Goal: Transaction & Acquisition: Purchase product/service

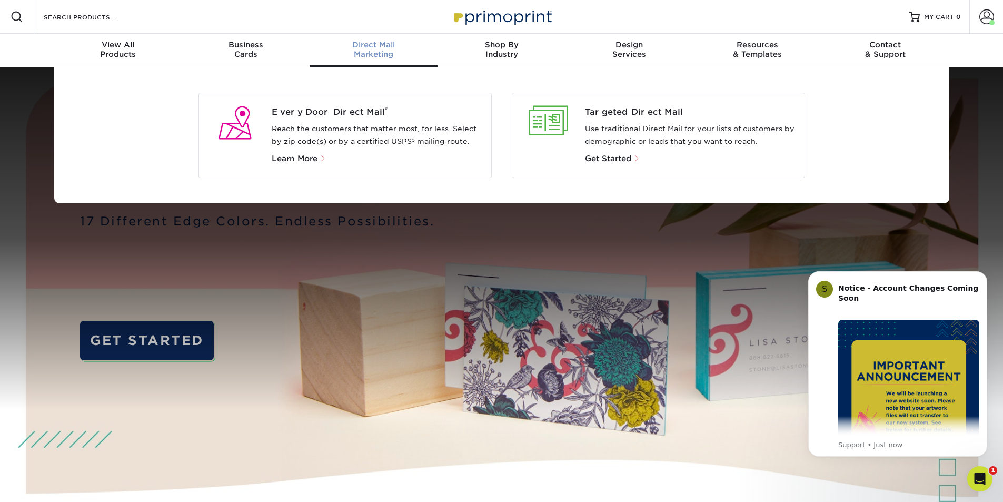
click at [393, 44] on span "Direct Mail" at bounding box center [374, 44] width 128 height 9
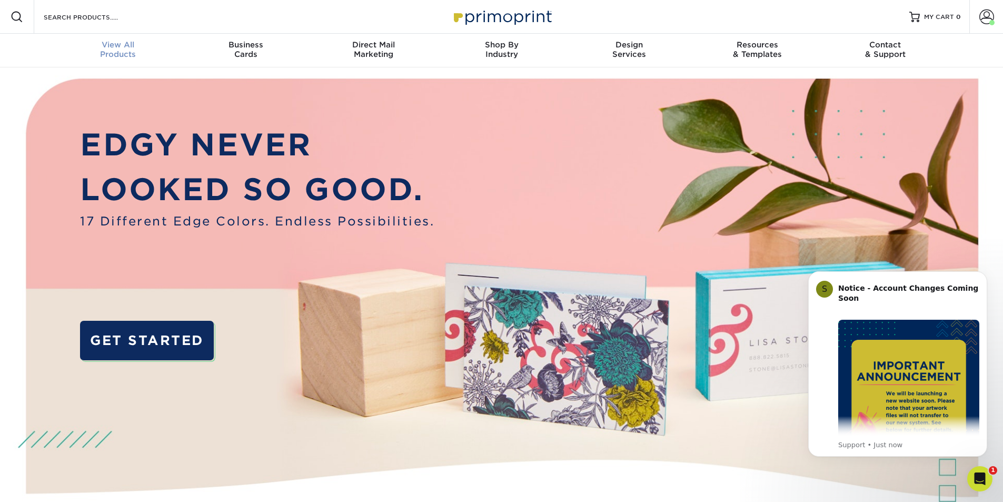
click at [134, 47] on span "View All" at bounding box center [118, 44] width 128 height 9
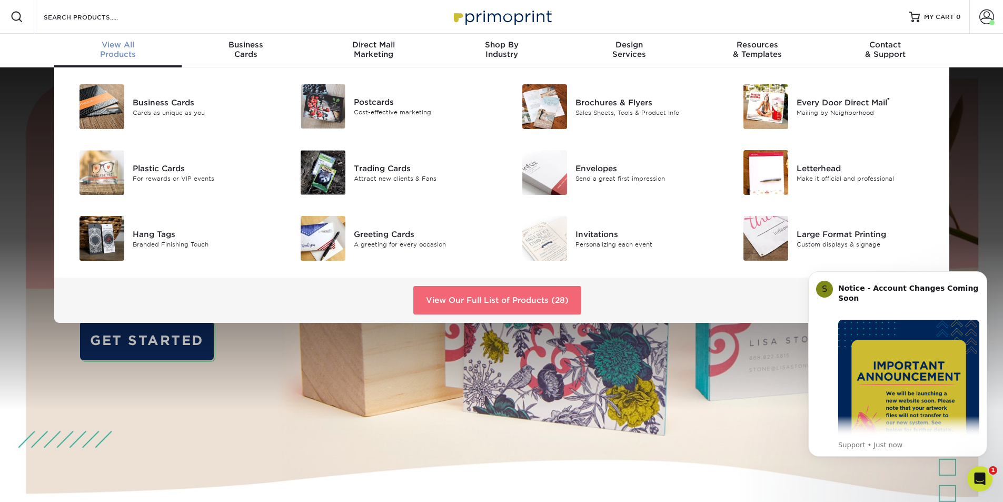
click at [548, 301] on link "View Our Full List of Products (28)" at bounding box center [497, 300] width 168 height 28
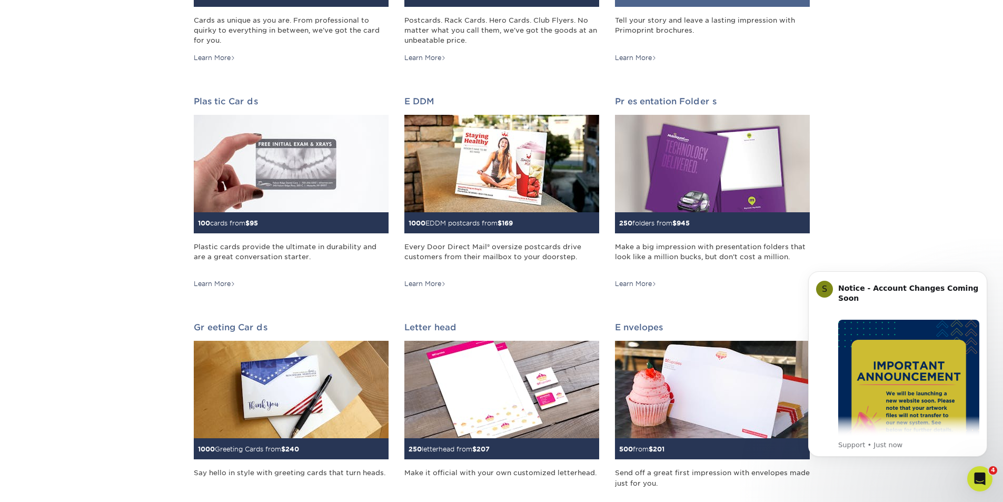
scroll to position [53, 0]
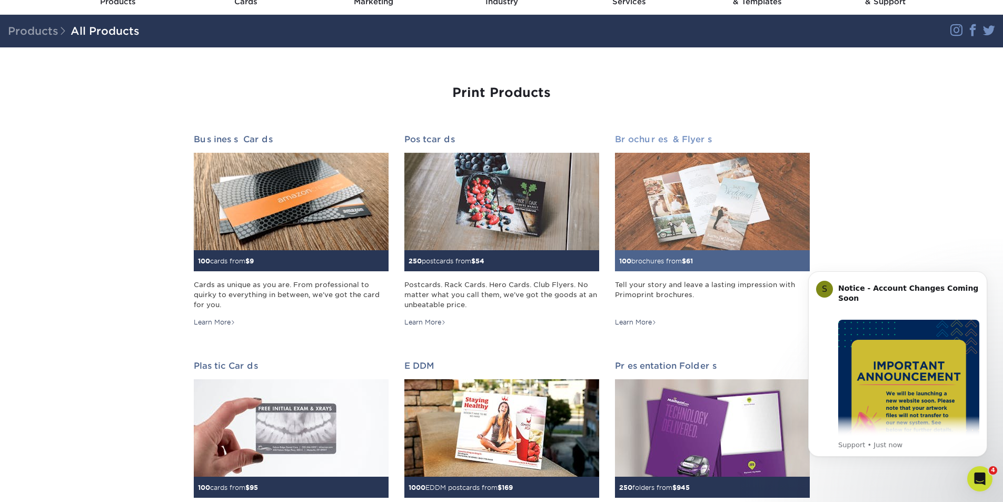
click at [697, 184] on img at bounding box center [712, 201] width 195 height 97
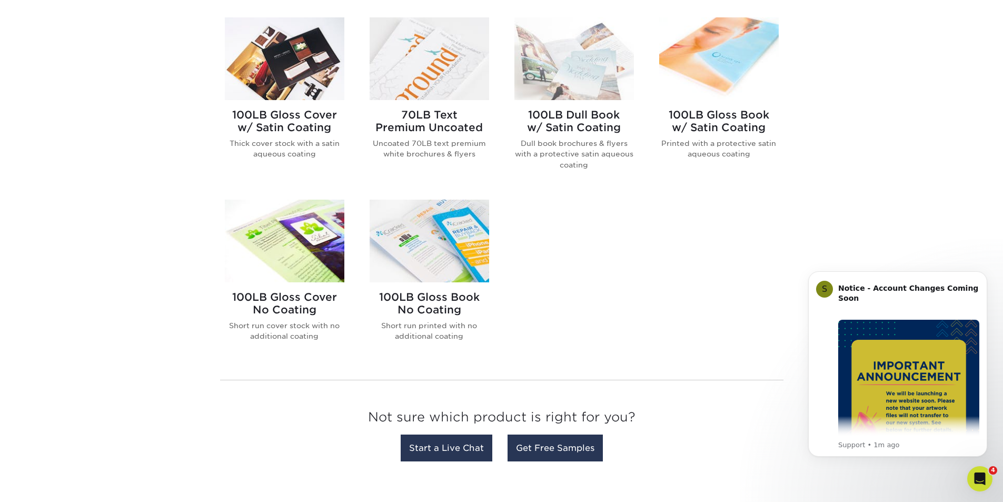
scroll to position [632, 0]
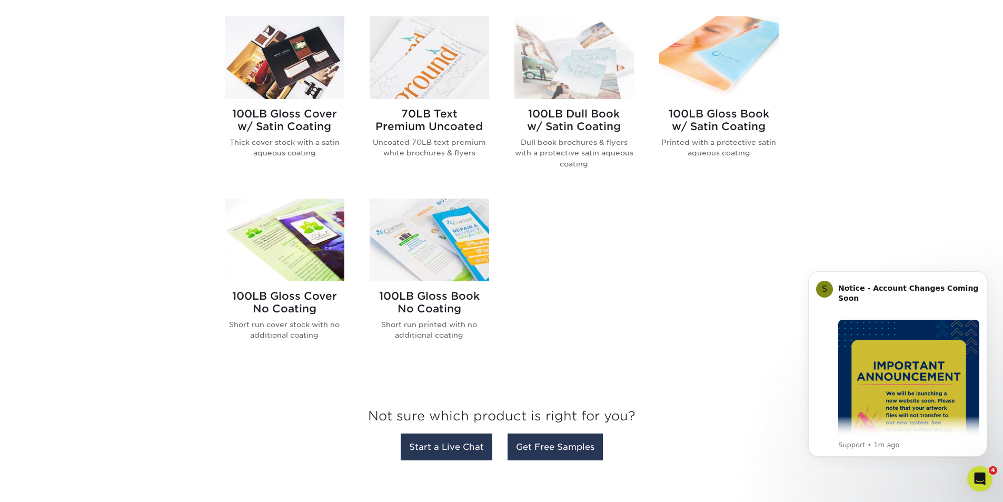
click at [302, 252] on img at bounding box center [284, 239] width 119 height 83
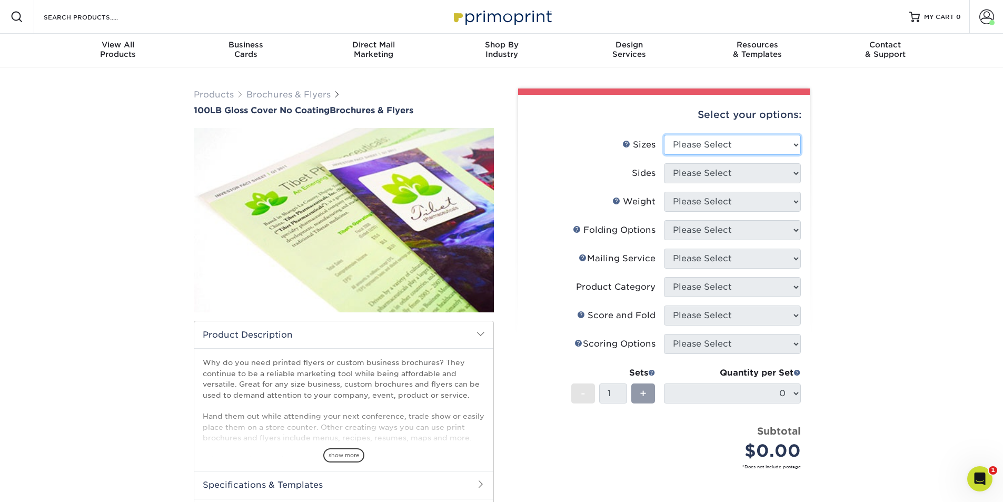
click at [784, 142] on select "Please Select 3.67" x 8.5" 4" x 8.5" 4" x 8.5" 4" x 11" 4" x 12" 4.25" x 11" 4.…" at bounding box center [732, 145] width 137 height 20
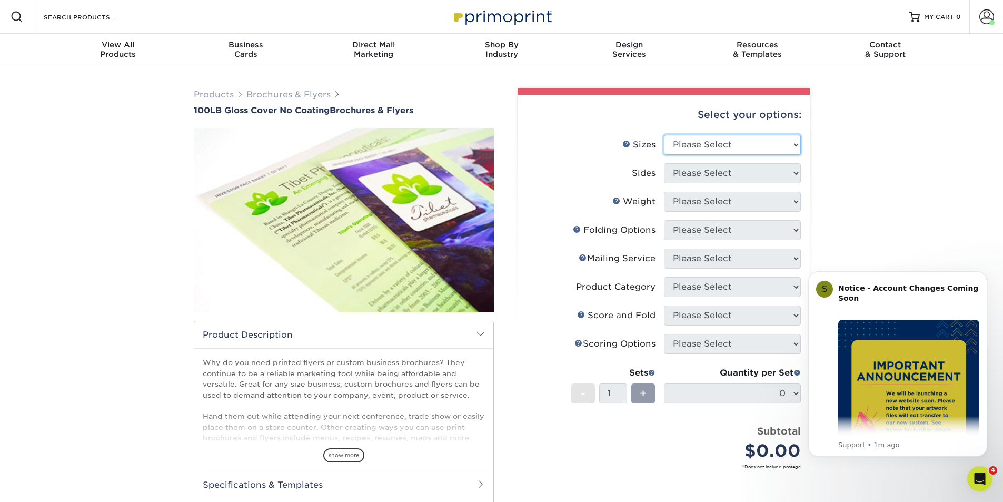
select select "11.00x17.00"
click at [664, 135] on select "Please Select 3.67" x 8.5" 4" x 8.5" 4" x 8.5" 4" x 11" 4" x 12" 4.25" x 11" 4.…" at bounding box center [732, 145] width 137 height 20
click at [761, 171] on select "Please Select Print Both Sides Print Front Only" at bounding box center [732, 173] width 137 height 20
select select "13abbda7-1d64-4f25-8bb2-c179b224825d"
click at [664, 163] on select "Please Select Print Both Sides Print Front Only" at bounding box center [732, 173] width 137 height 20
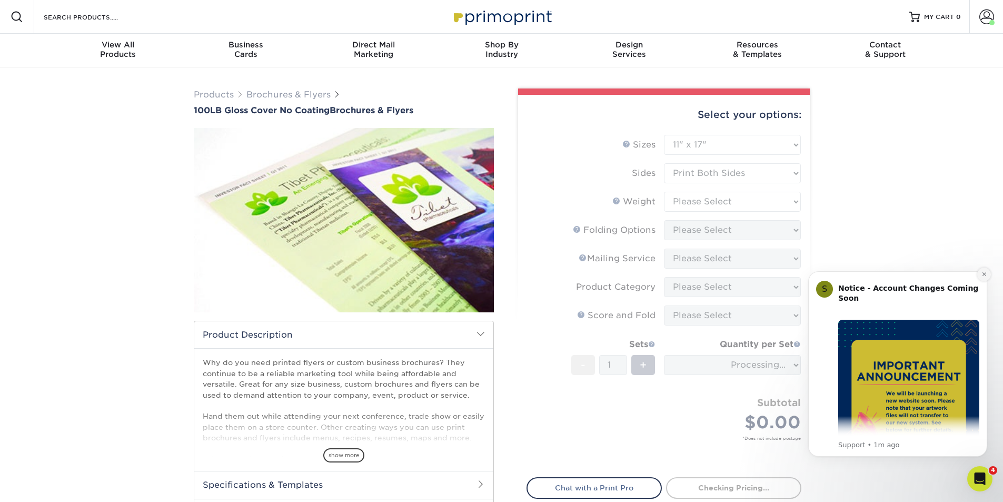
click at [983, 274] on icon "Dismiss notification" at bounding box center [984, 274] width 4 height 4
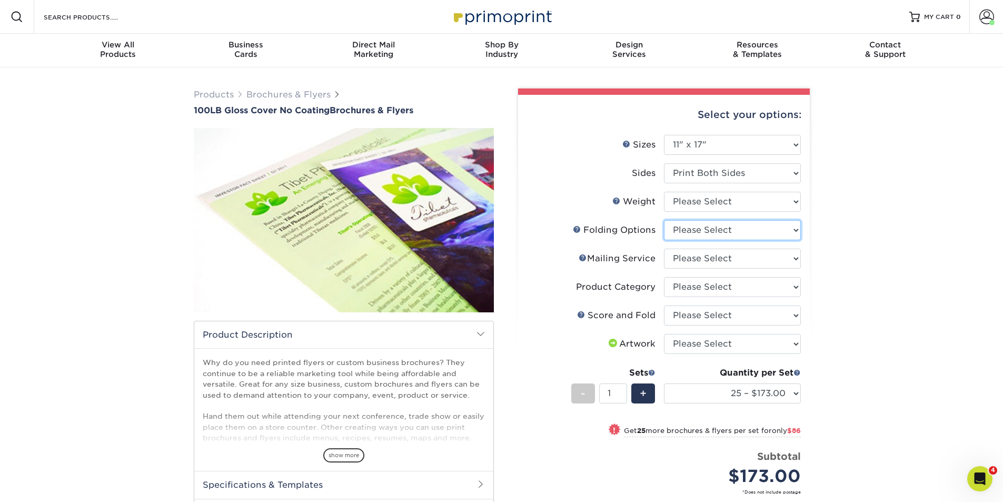
click at [725, 231] on select "Please Select FLAT - No Folding" at bounding box center [732, 230] width 137 height 20
click at [726, 138] on select "Please Select 3.67" x 8.5" 4" x 8.5" 4" x 8.5" 4" x 11" 4" x 12" 4.25" x 11" 4.…" at bounding box center [732, 145] width 137 height 20
click at [724, 205] on select "Please Select 100LB" at bounding box center [732, 202] width 137 height 20
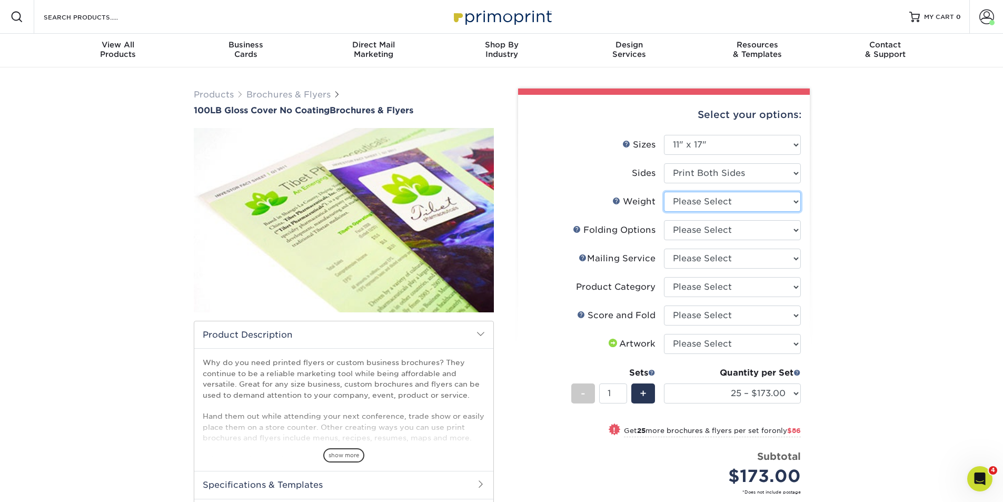
select select "100LB"
click at [664, 192] on select "Please Select 100LB" at bounding box center [732, 202] width 137 height 20
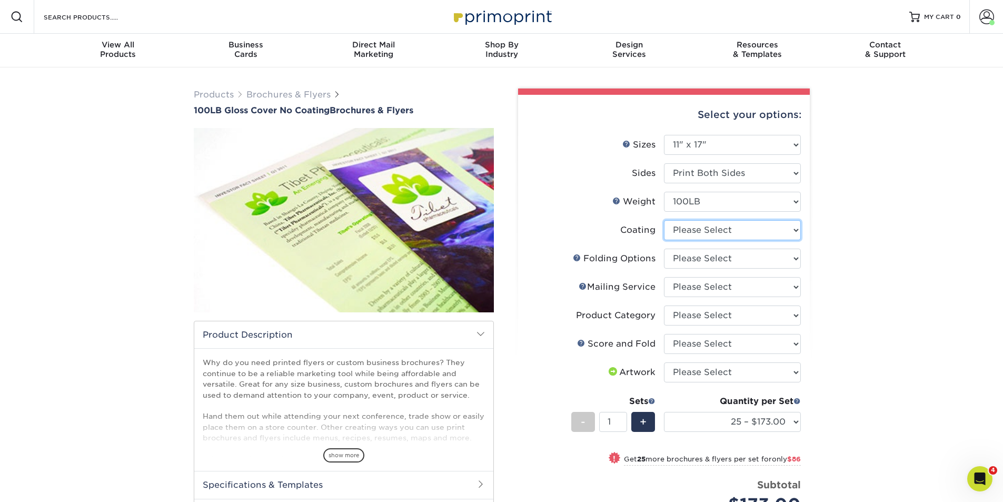
click at [705, 235] on select at bounding box center [732, 230] width 137 height 20
select select "3e7618de-abca-4bda-9f97-8b9129e913d8"
click at [664, 220] on select at bounding box center [732, 230] width 137 height 20
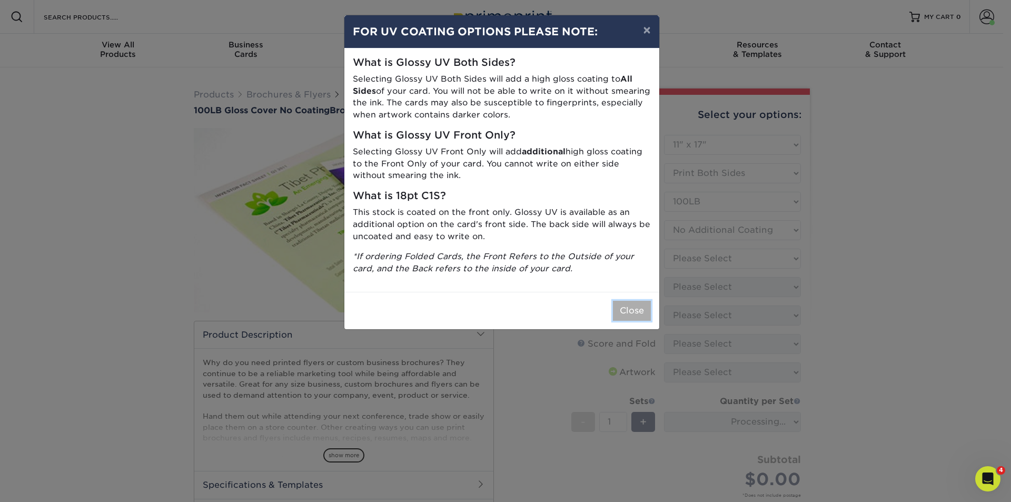
click at [638, 314] on button "Close" at bounding box center [632, 311] width 38 height 20
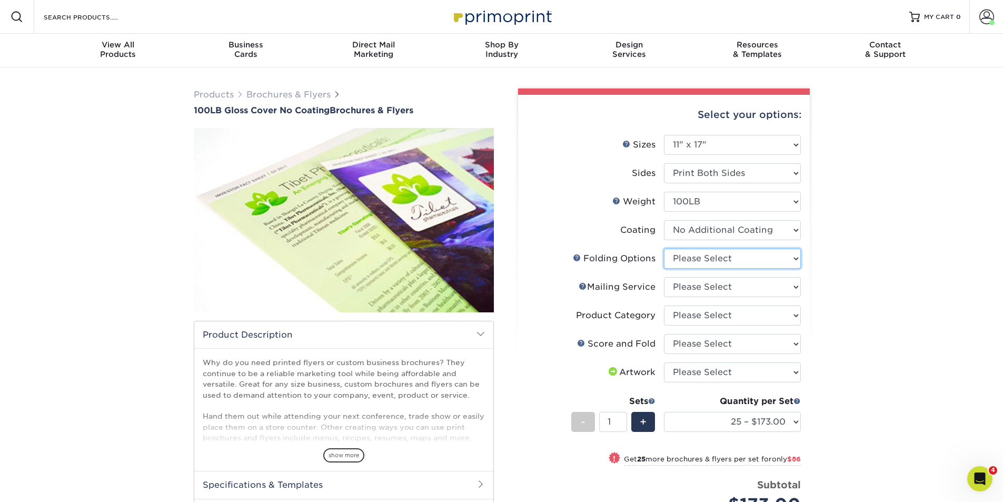
click at [709, 261] on select "Please Select FLAT - No Folding" at bounding box center [732, 258] width 137 height 20
click at [822, 237] on div "Products Brochures & Flyers 100LB Gloss Cover No Coating Brochures & Flyers sho…" at bounding box center [501, 374] width 1003 height 614
click at [772, 147] on select "Please Select 3.67" x 8.5" 4" x 8.5" 4" x 8.5" 4" x 11" 4" x 12" 4.25" x 11" 4.…" at bounding box center [732, 145] width 137 height 20
click at [870, 273] on div "Products Brochures & Flyers 100LB Gloss Cover No Coating Brochures & Flyers sho…" at bounding box center [501, 374] width 1003 height 614
click at [790, 371] on select "Please Select I will upload files I need a design - $175" at bounding box center [732, 372] width 137 height 20
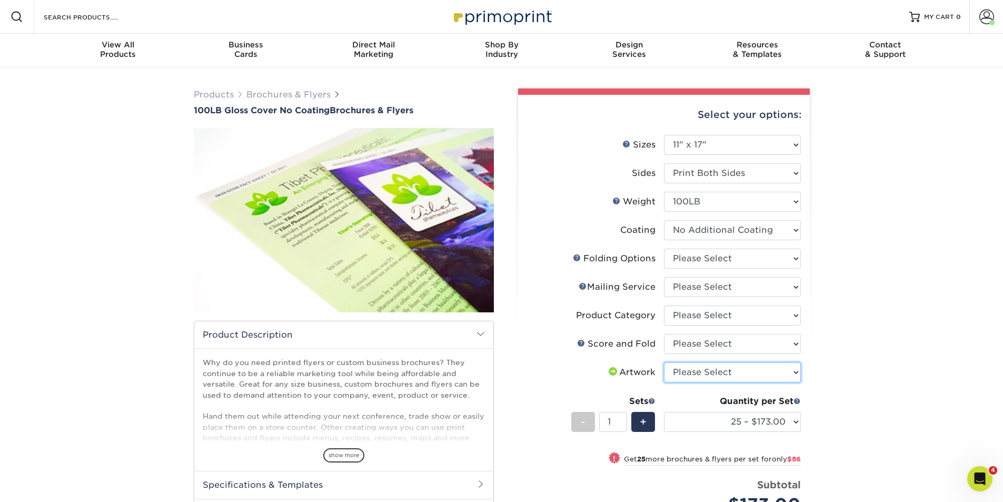
select select "upload"
click at [664, 362] on select "Please Select I will upload files I need a design - $175" at bounding box center [732, 372] width 137 height 20
click at [795, 337] on select "Please Select No Scoring and Folding Score & fold in half Score and Tri-Fold" at bounding box center [732, 344] width 137 height 20
click at [839, 301] on div "Products Brochures & Flyers 100LB Gloss Cover No Coating Brochures & Flyers sho…" at bounding box center [501, 374] width 1003 height 614
click at [793, 260] on select "Please Select FLAT - No Folding" at bounding box center [732, 258] width 137 height 20
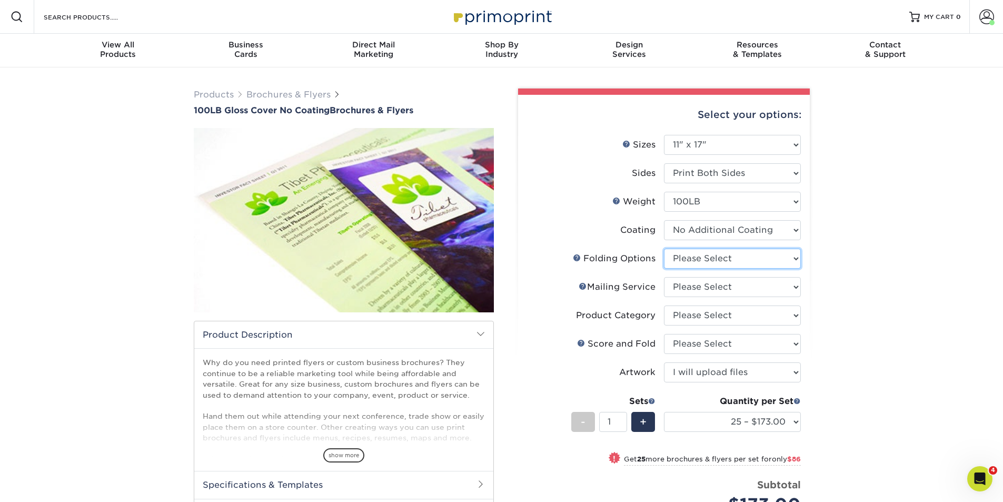
select select "9b1d5825-34d1-4721-9874-ed79abb003d7"
click at [664, 248] on select "Please Select FLAT - No Folding" at bounding box center [732, 258] width 137 height 20
click at [833, 272] on div "Products Brochures & Flyers 100LB Gloss Cover No Coating Brochures & Flyers sho…" at bounding box center [501, 374] width 1003 height 614
click at [795, 291] on select "Please Select No Direct Mailing Service No, I will mail/stamp/imprint Direct Ma…" at bounding box center [732, 287] width 137 height 20
select select "3e5e9bdd-d78a-4c28-a41d-fe1407925ca6"
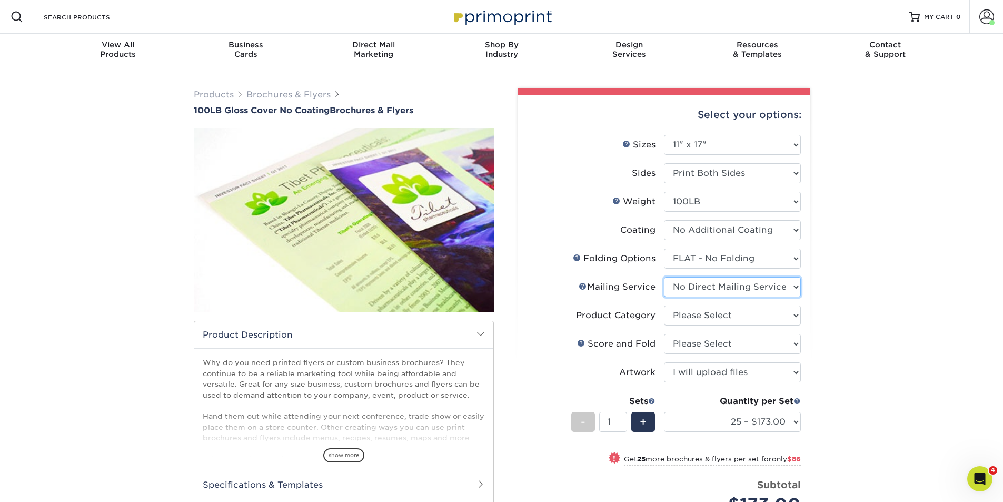
click at [664, 277] on select "Please Select No Direct Mailing Service No, I will mail/stamp/imprint Direct Ma…" at bounding box center [732, 287] width 137 height 20
click at [832, 277] on div "Products Brochures & Flyers 100LB Gloss Cover No Coating Brochures & Flyers sho…" at bounding box center [501, 374] width 1003 height 614
click at [799, 312] on select "Please Select Flyers and Brochures" at bounding box center [732, 315] width 137 height 20
select select "1a668080-6b7c-4174-b399-2c3833b27ef4"
click at [664, 305] on select "Please Select Flyers and Brochures" at bounding box center [732, 315] width 137 height 20
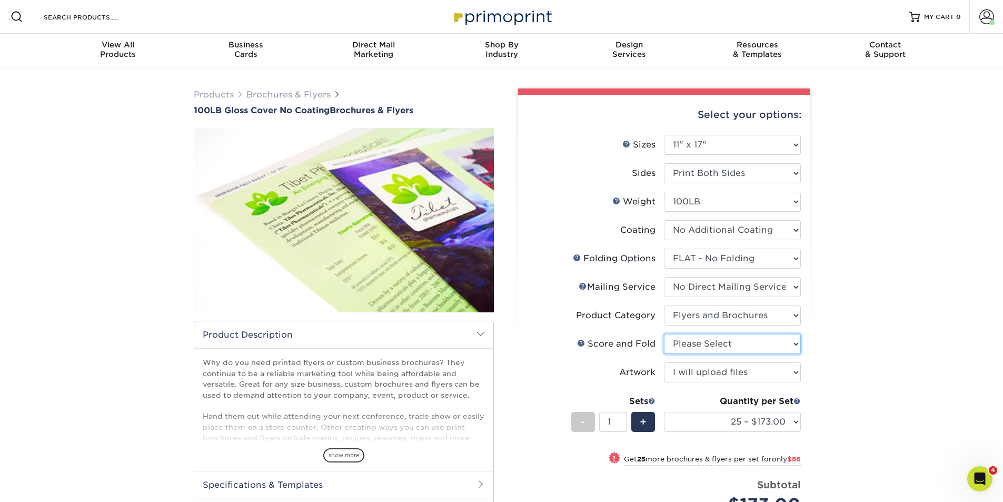
click at [793, 345] on select "Please Select No Scoring and Folding Score & fold in half Score and Tri-Fold" at bounding box center [732, 344] width 137 height 20
select select "a16c219e-16ac-4cab-aed3-3adba38009f9"
click at [664, 334] on select "Please Select No Scoring and Folding Score & fold in half Score and Tri-Fold" at bounding box center [732, 344] width 137 height 20
click at [825, 338] on div "Products Brochures & Flyers 100LB Gloss Cover No Coating Brochures & Flyers sho…" at bounding box center [501, 374] width 1003 height 614
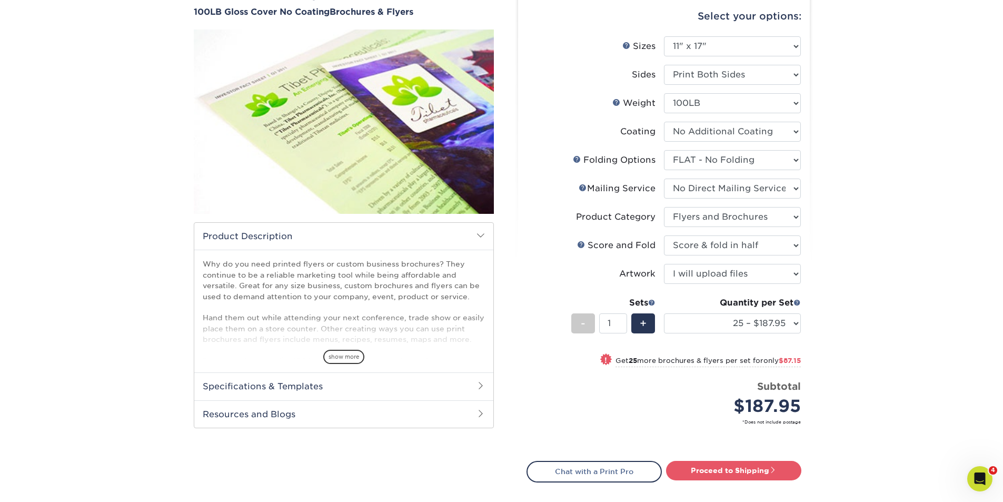
scroll to position [105, 0]
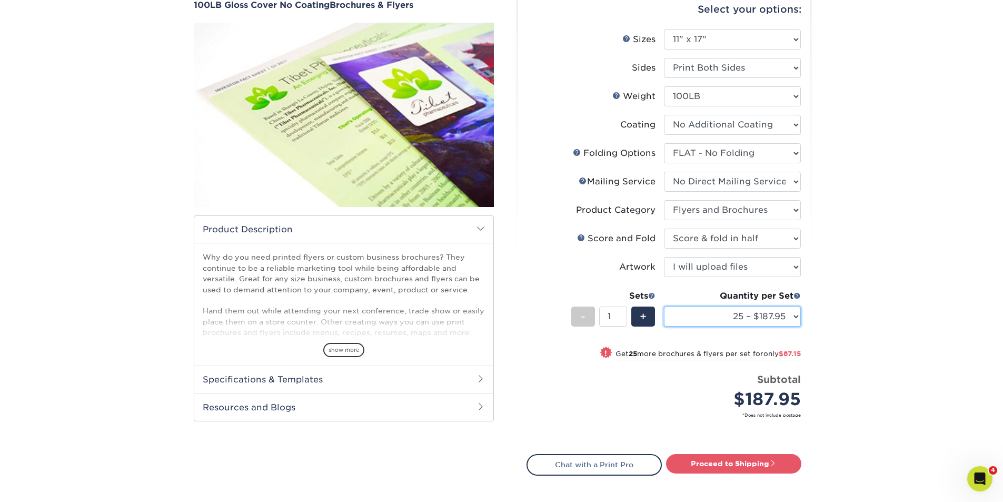
click at [797, 316] on select "25 – $187.95 50 – $275.10 75 – $328.25 100 – $381.40 250 – $538.13 500 – $982.0…" at bounding box center [732, 316] width 137 height 20
click at [664, 306] on select "25 – $187.95 50 – $275.10 75 – $328.25 100 – $381.40 250 – $538.13 500 – $982.0…" at bounding box center [732, 316] width 137 height 20
click at [852, 334] on div "Products Brochures & Flyers 100LB Gloss Cover No Coating Brochures & Flyers sho…" at bounding box center [501, 269] width 1003 height 614
click at [795, 319] on select "25 – $187.95 50 – $275.10 75 – $328.25 100 – $381.40 250 – $538.13 500 – $982.0…" at bounding box center [732, 316] width 137 height 20
click at [664, 306] on select "25 – $187.95 50 – $275.10 75 – $328.25 100 – $381.40 250 – $538.13 500 – $982.0…" at bounding box center [732, 316] width 137 height 20
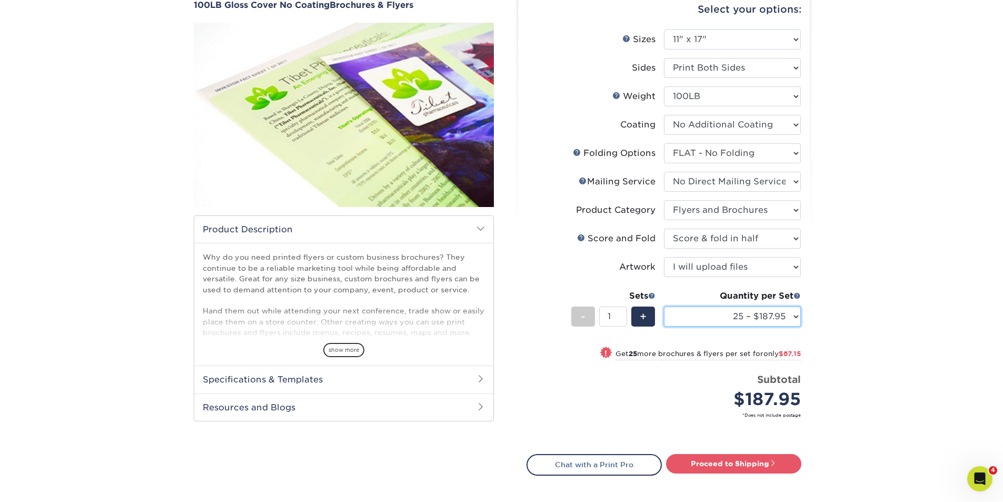
click at [793, 318] on select "25 – $187.95 50 – $275.10 75 – $328.25 100 – $381.40 250 – $538.13 500 – $982.0…" at bounding box center [732, 316] width 137 height 20
select select "50 – $275.10"
click at [664, 306] on select "25 – $187.95 50 – $275.10 75 – $328.25 100 – $381.40 250 – $538.13 500 – $982.0…" at bounding box center [732, 316] width 137 height 20
click at [646, 318] on span "+" at bounding box center [643, 316] width 7 height 16
type input "2"
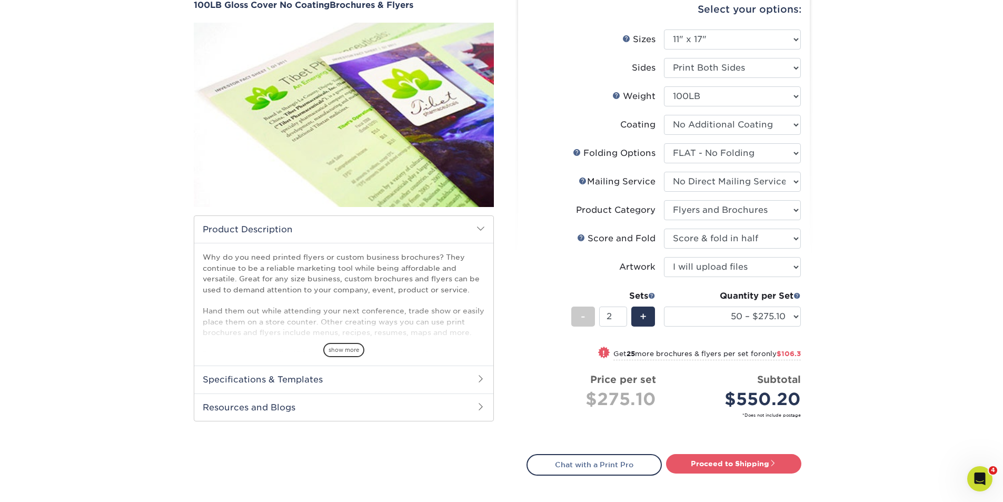
click at [526, 413] on ul "Sizes Help Sizes Please Select 3.67" x 8.5" 4" x 8.5" 4" x 8.5" 4" x 11" 4" x 1…" at bounding box center [663, 231] width 275 height 404
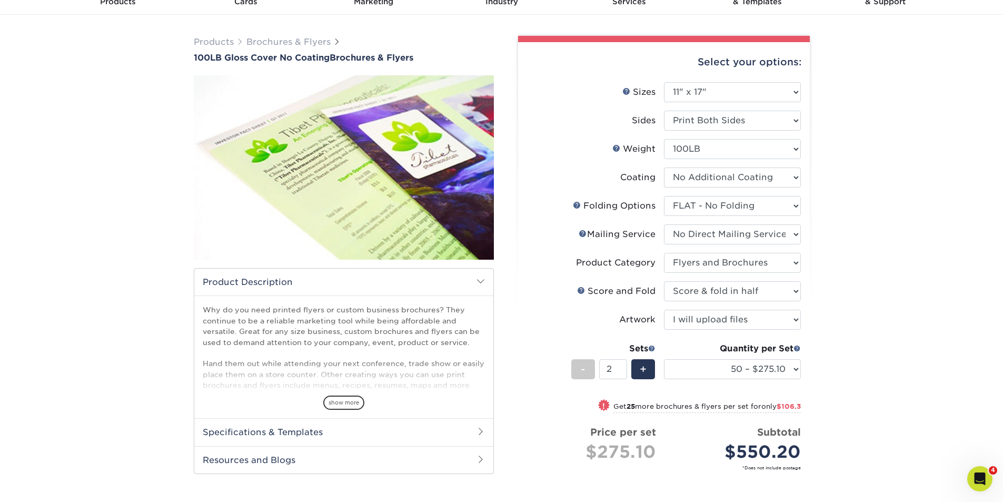
scroll to position [0, 0]
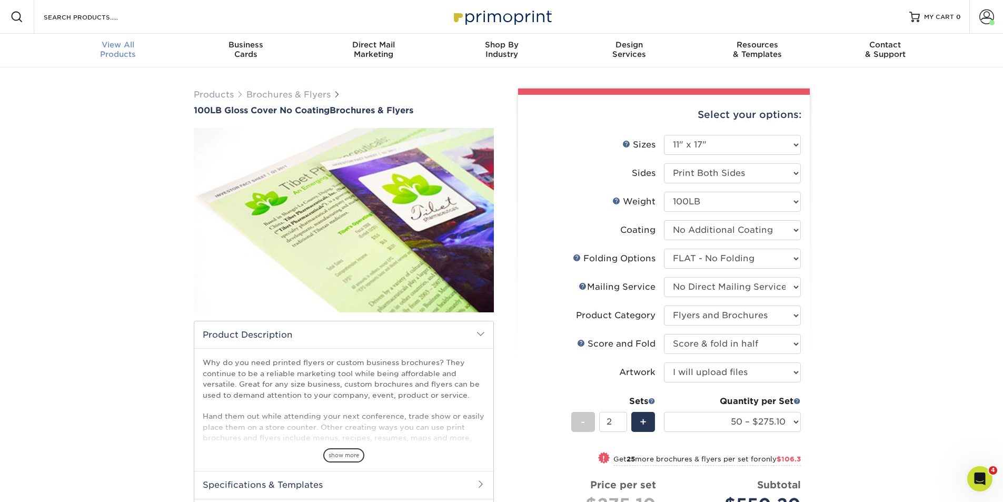
click at [115, 56] on div "View All Products" at bounding box center [118, 49] width 128 height 19
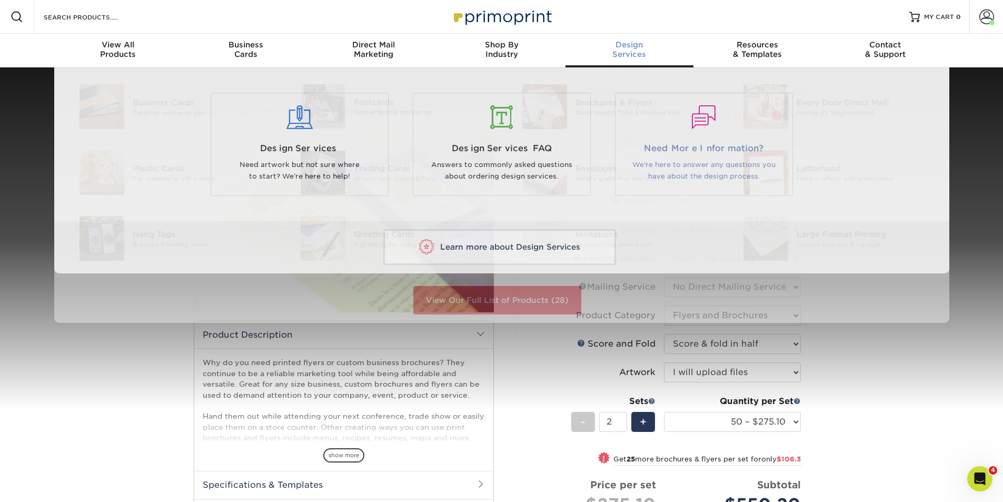
click at [612, 104] on link "Need More Information? We're here to answer any questions you have about the de…" at bounding box center [704, 144] width 186 height 103
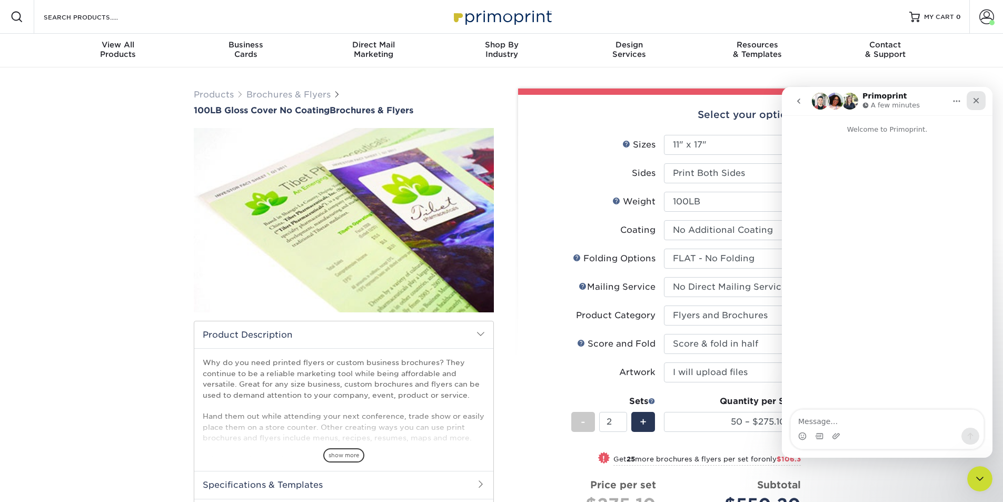
click at [982, 99] on div "Close" at bounding box center [976, 100] width 19 height 19
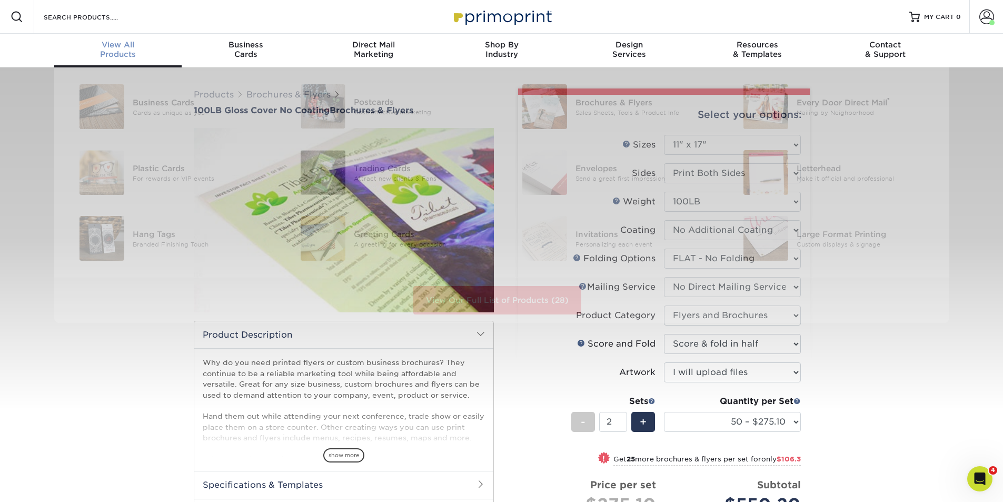
click at [110, 49] on span "View All" at bounding box center [118, 44] width 128 height 9
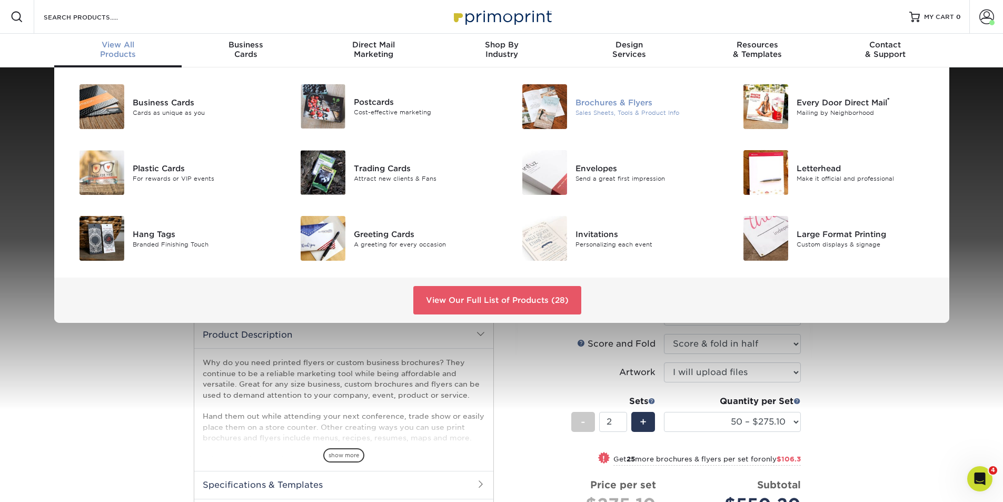
click at [621, 94] on div "Brochures & Flyers Sales Sheets, Tools & Product Info" at bounding box center [648, 106] width 147 height 45
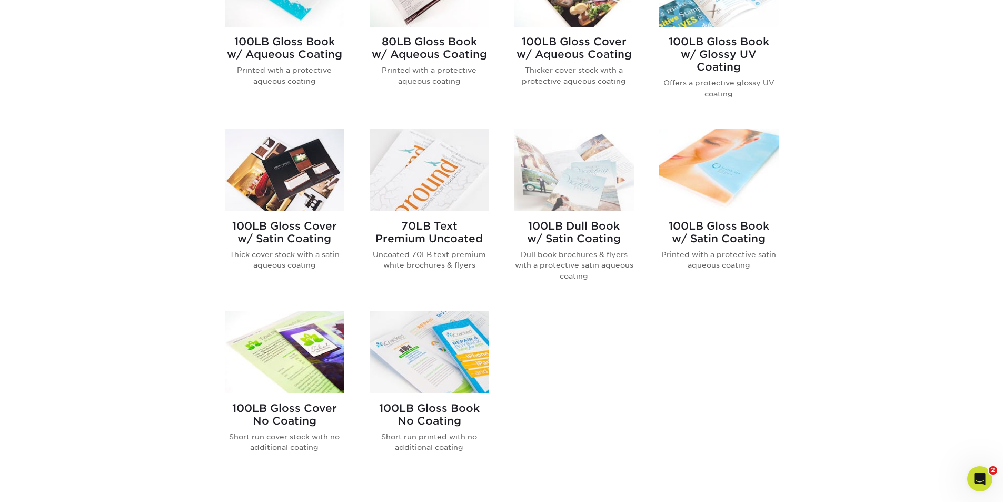
scroll to position [526, 0]
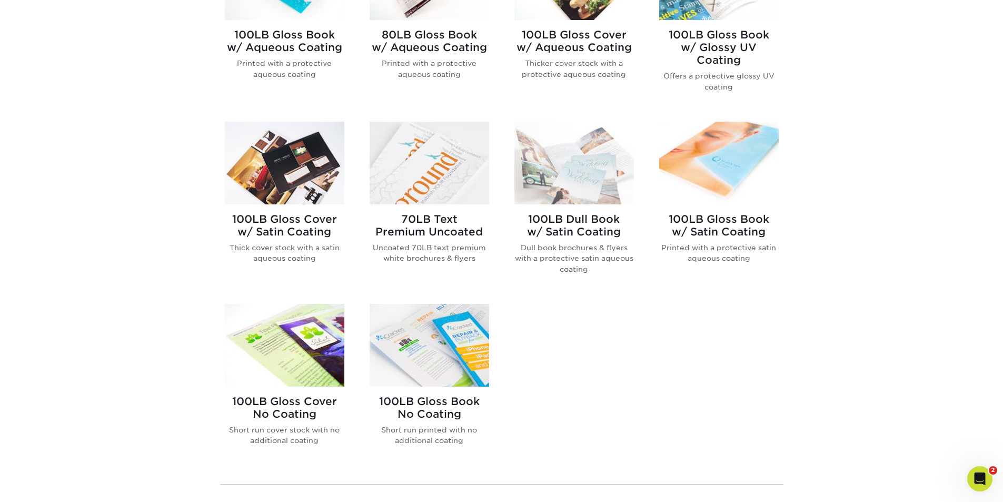
click at [446, 361] on img at bounding box center [429, 345] width 119 height 83
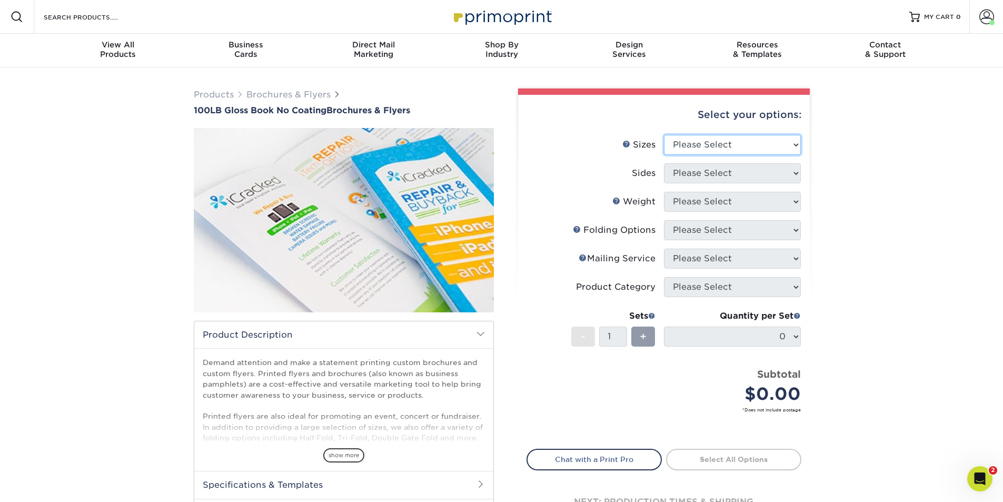
click at [690, 138] on select "Please Select 3.67" x 8.5" 4" x 6" 4" x 8.5" 4" x 9" 4" x 10" 4" x 11" 4" x 15"…" at bounding box center [732, 145] width 137 height 20
select select "11.00x17.00"
click at [664, 135] on select "Please Select 3.67" x 8.5" 4" x 6" 4" x 8.5" 4" x 9" 4" x 10" 4" x 11" 4" x 15"…" at bounding box center [732, 145] width 137 height 20
click at [712, 180] on select "Please Select Print Both Sides Print Front Only" at bounding box center [732, 173] width 137 height 20
select select "13abbda7-1d64-4f25-8bb2-c179b224825d"
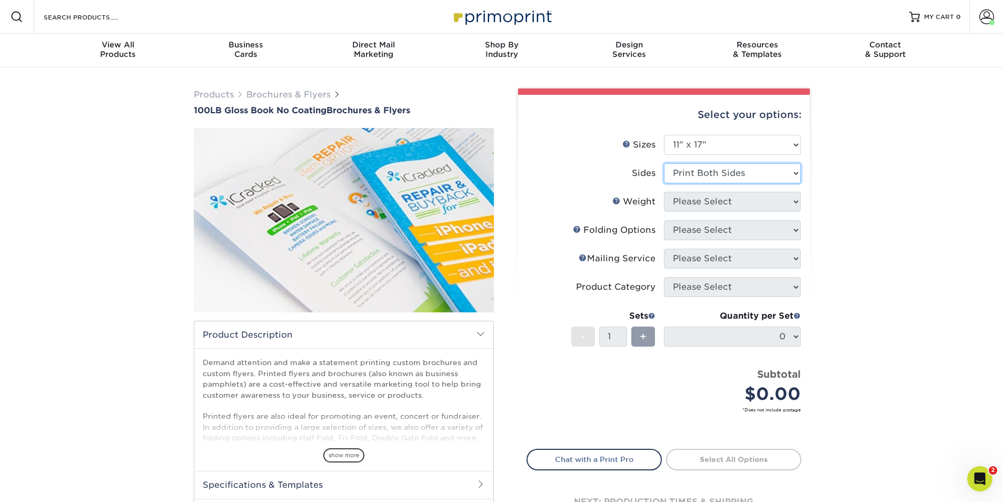
click at [664, 163] on select "Please Select Print Both Sides Print Front Only" at bounding box center [732, 173] width 137 height 20
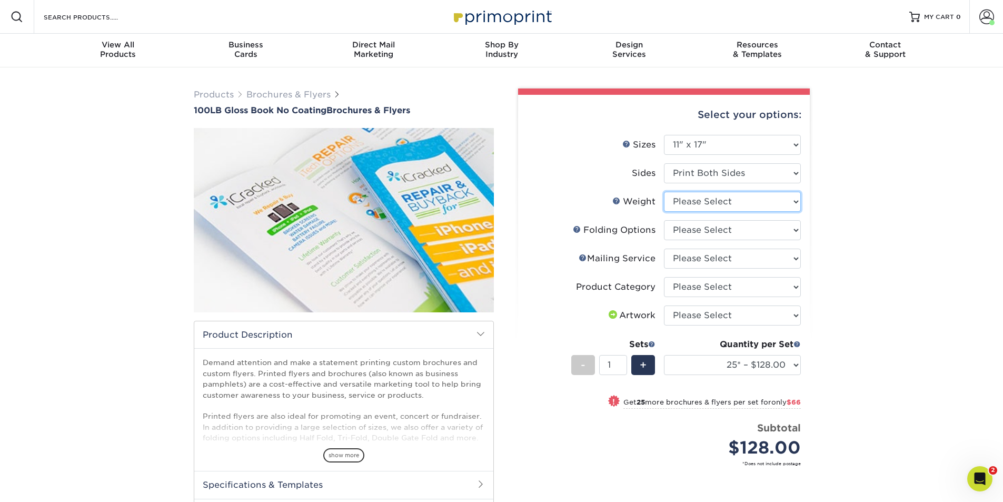
click at [712, 204] on select "Please Select 100LB" at bounding box center [732, 202] width 137 height 20
select select "100LB"
click at [664, 192] on select "Please Select 100LB" at bounding box center [732, 202] width 137 height 20
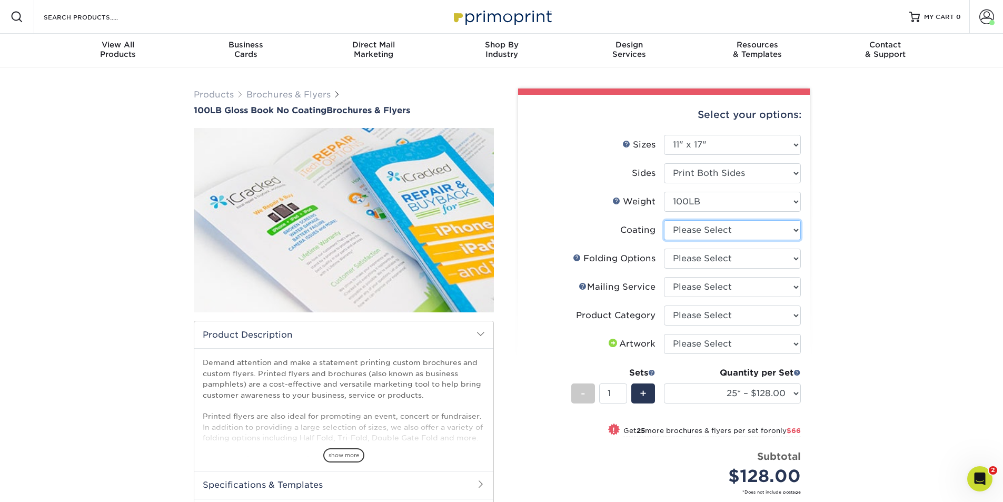
click at [708, 235] on select at bounding box center [732, 230] width 137 height 20
select select "3e7618de-abca-4bda-9f97-8b9129e913d8"
click at [664, 220] on select at bounding box center [732, 230] width 137 height 20
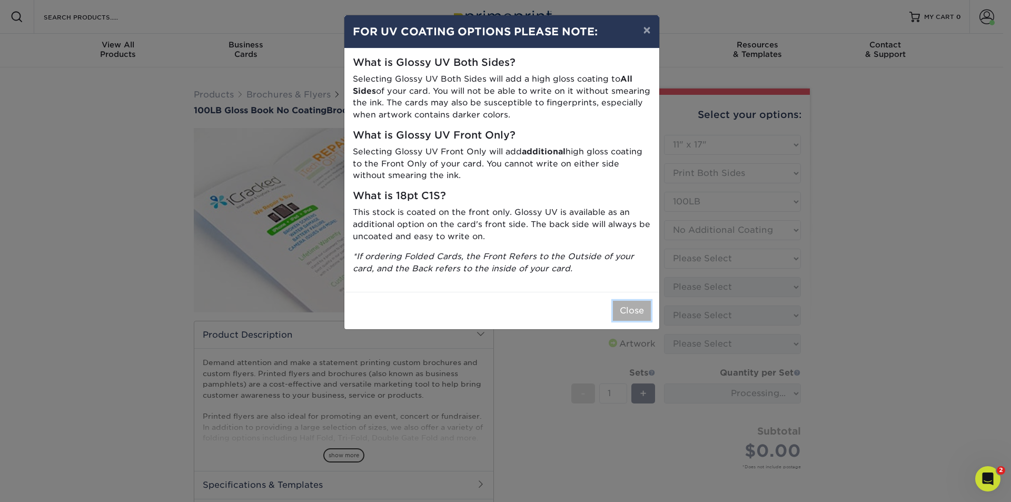
click at [634, 314] on button "Close" at bounding box center [632, 311] width 38 height 20
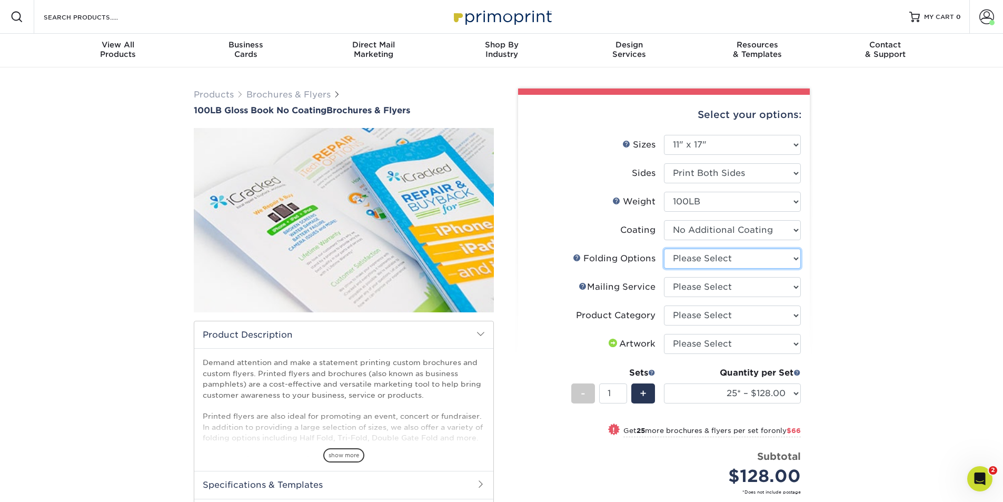
click at [709, 261] on select "Please Select FLAT - No Folding Accordion Fold Roll Fold Tri-Fold / Letter Fold…" at bounding box center [732, 258] width 137 height 20
select select "9589f320-e91f-48ce-a0d7-3badd39f2c14"
click at [664, 248] on select "Please Select FLAT - No Folding Accordion Fold Roll Fold Tri-Fold / Letter Fold…" at bounding box center [732, 258] width 137 height 20
click at [733, 291] on select "Please Select No Direct Mailing Service No, I will mail/stamp/imprint Direct Ma…" at bounding box center [732, 287] width 137 height 20
select select "3e5e9bdd-d78a-4c28-a41d-fe1407925ca6"
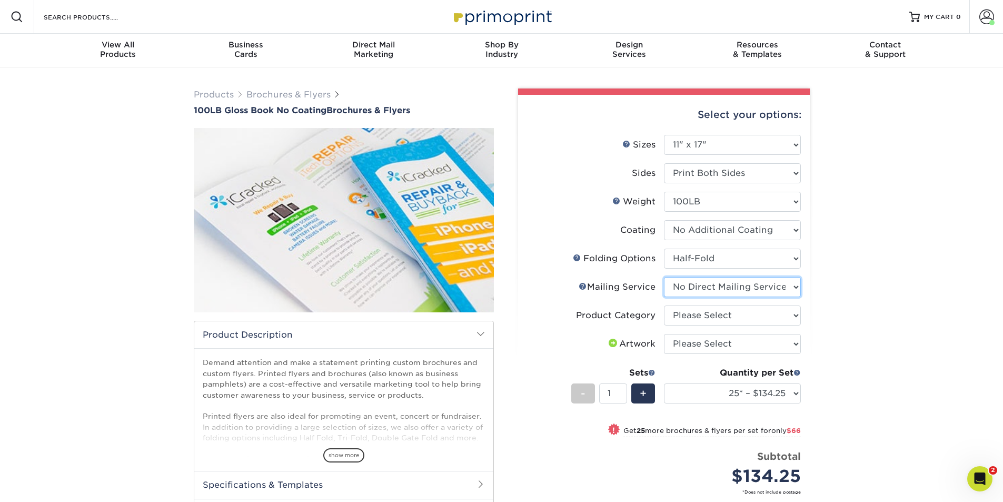
click at [664, 277] on select "Please Select No Direct Mailing Service No, I will mail/stamp/imprint Direct Ma…" at bounding box center [732, 287] width 137 height 20
click at [713, 313] on select "Please Select Flyers and Brochures" at bounding box center [732, 315] width 137 height 20
select select "1a668080-6b7c-4174-b399-2c3833b27ef4"
click at [664, 305] on select "Please Select Flyers and Brochures" at bounding box center [732, 315] width 137 height 20
click at [715, 341] on select "Please Select I will upload files I need a design - $175" at bounding box center [732, 344] width 137 height 20
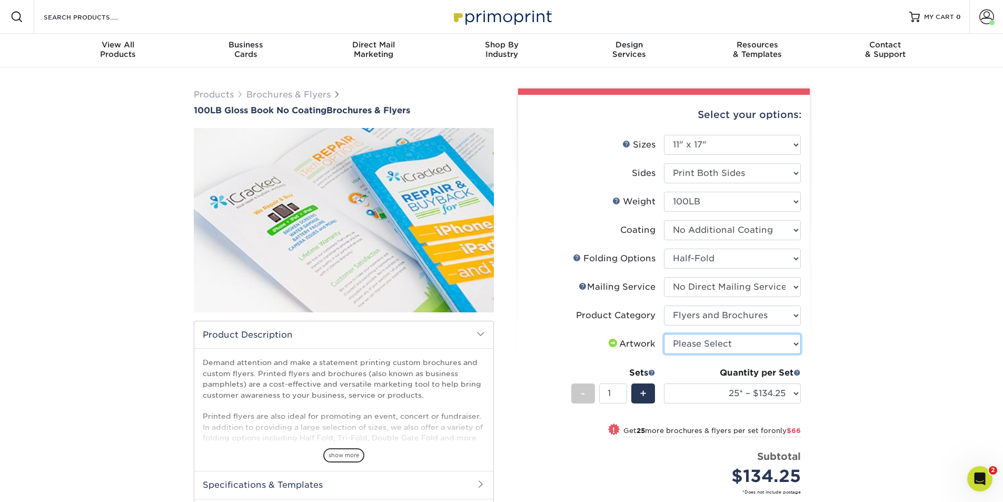
select select "upload"
click at [664, 334] on select "Please Select I will upload files I need a design - $175" at bounding box center [732, 344] width 137 height 20
click at [845, 333] on div "Products Brochures & Flyers 100LB Gloss Book No Coating Brochures & Flyers show…" at bounding box center [501, 370] width 1003 height 607
click at [794, 390] on select "25* – $134.25 50* – $200.25 75* – $251.25 100* – $297.50 250* – $580.50 500 – $…" at bounding box center [732, 393] width 137 height 20
select select "50* – $200.25"
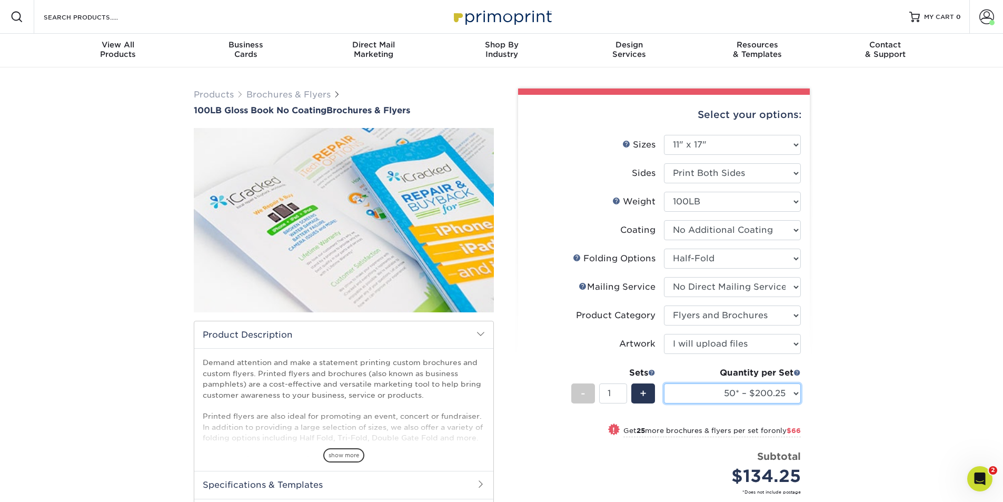
click at [664, 383] on select "25* – $134.25 50* – $200.25 75* – $251.25 100* – $297.50 250* – $580.50 500 – $…" at bounding box center [732, 393] width 137 height 20
click at [842, 376] on div "Products Brochures & Flyers 100LB Gloss Book No Coating Brochures & Flyers show…" at bounding box center [501, 370] width 1003 height 607
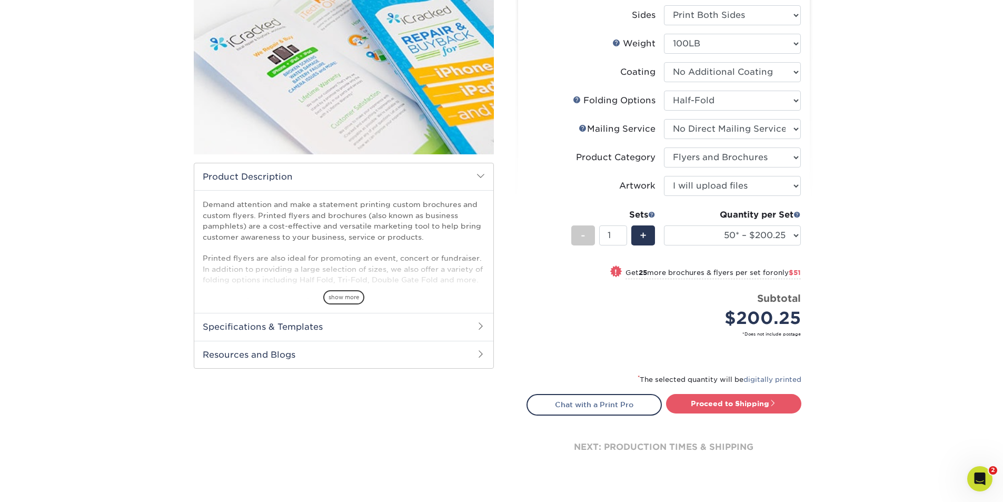
scroll to position [105, 0]
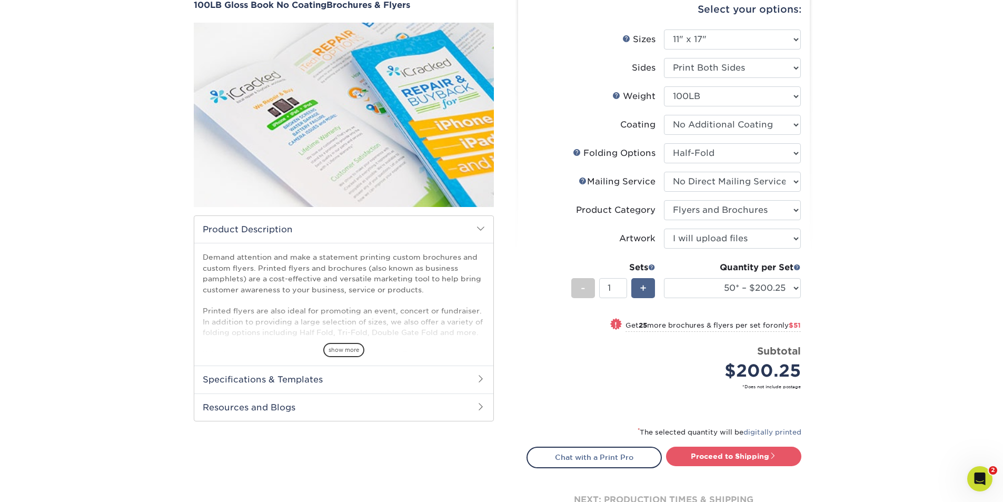
click at [646, 291] on span "+" at bounding box center [643, 288] width 7 height 16
type input "2"
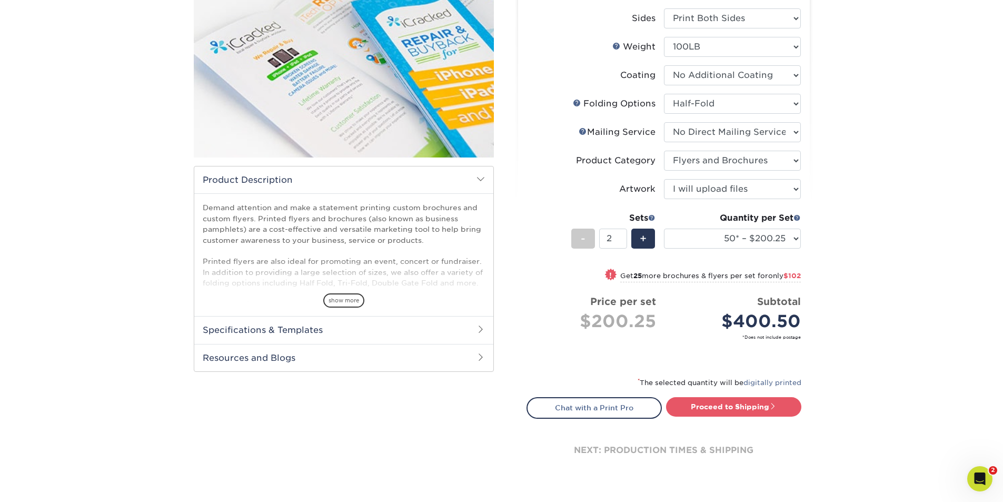
scroll to position [158, 0]
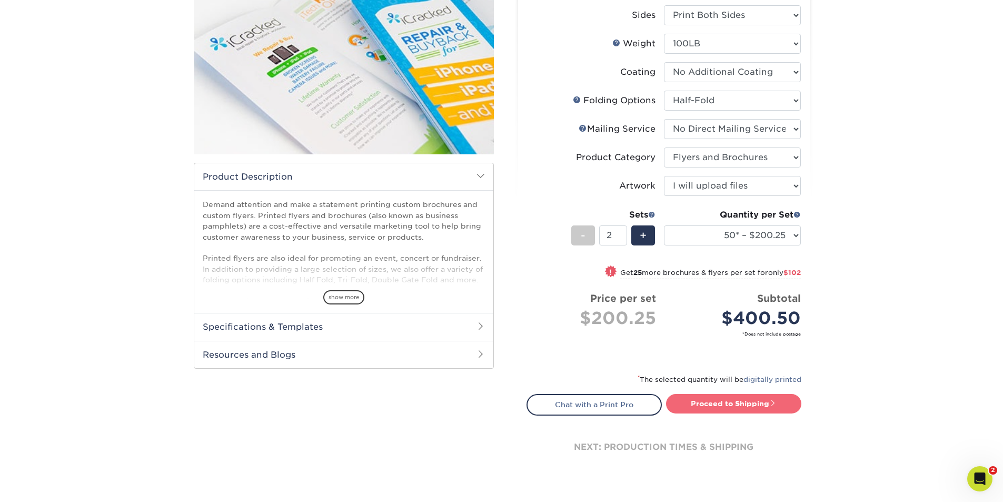
click at [732, 398] on link "Proceed to Shipping" at bounding box center [733, 403] width 135 height 19
type input "Set 1"
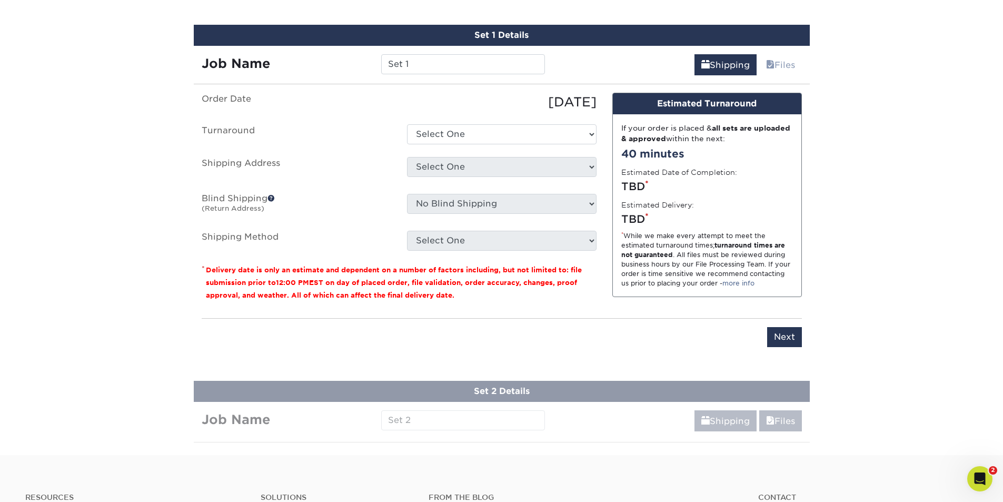
scroll to position [579, 0]
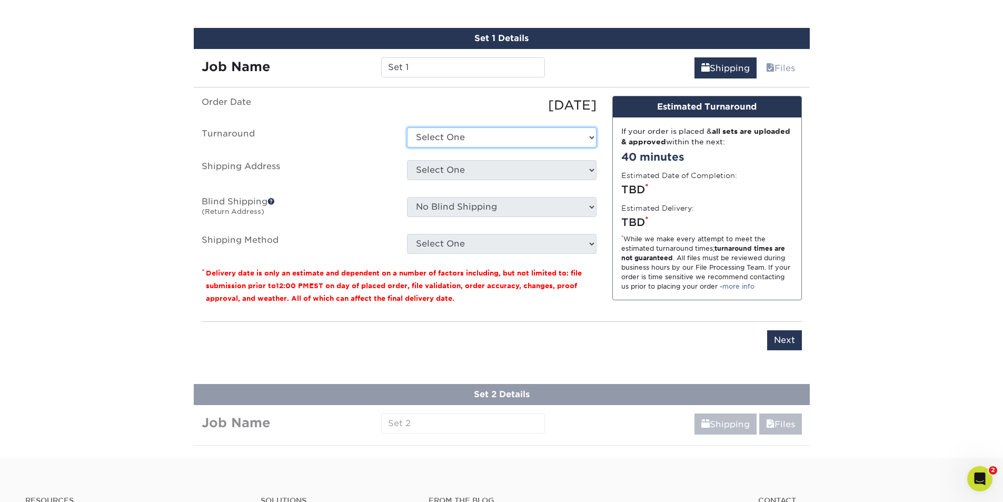
click at [498, 140] on select "Select One 2-4 Business Days 2 Day Next Business Day" at bounding box center [502, 137] width 190 height 20
select select "7c9b0cdb-246d-44f4-9dfe-d3d3bde7fca2"
click at [407, 127] on select "Select One 2-4 Business Days 2 Day Next Business Day" at bounding box center [502, 137] width 190 height 20
click at [477, 171] on select "Select One Allied Eagle Allied Eagle- Grand Rapids Allied Eagle- Toledo Carlsen…" at bounding box center [502, 170] width 190 height 20
select select "275898"
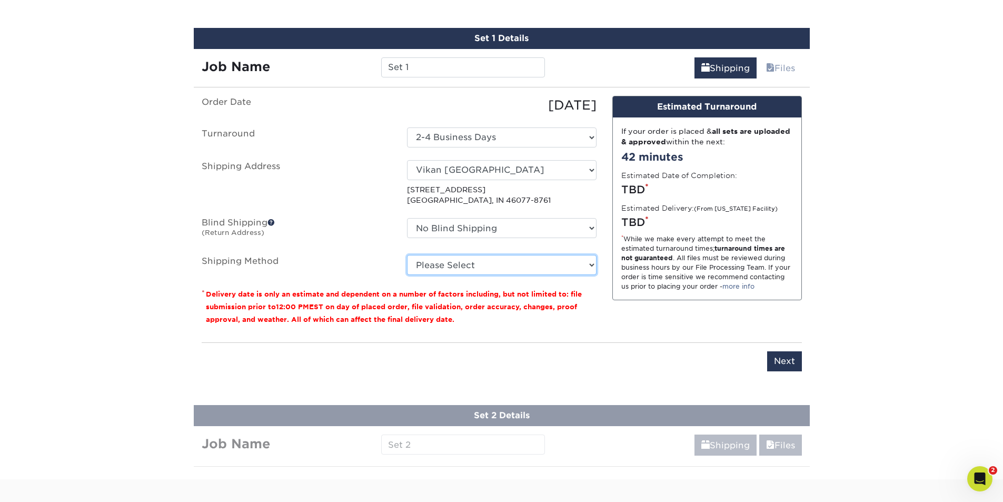
click at [455, 271] on select "Please Select Ground Shipping (+$15.06) 3 Day Shipping Service (+$18.88) 2 Day …" at bounding box center [502, 265] width 190 height 20
select select "03"
click at [407, 255] on select "Please Select Ground Shipping (+$15.06) 3 Day Shipping Service (+$18.88) 2 Day …" at bounding box center [502, 265] width 190 height 20
click at [521, 269] on select "Please Select Ground Shipping (+$15.06) 3 Day Shipping Service (+$18.88) 2 Day …" at bounding box center [502, 265] width 190 height 20
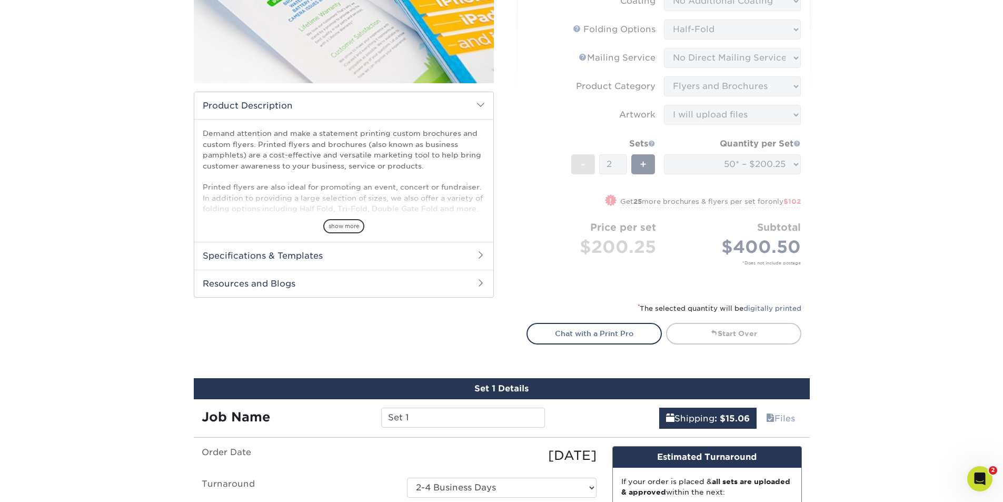
scroll to position [0, 0]
